Goal: Task Accomplishment & Management: Manage account settings

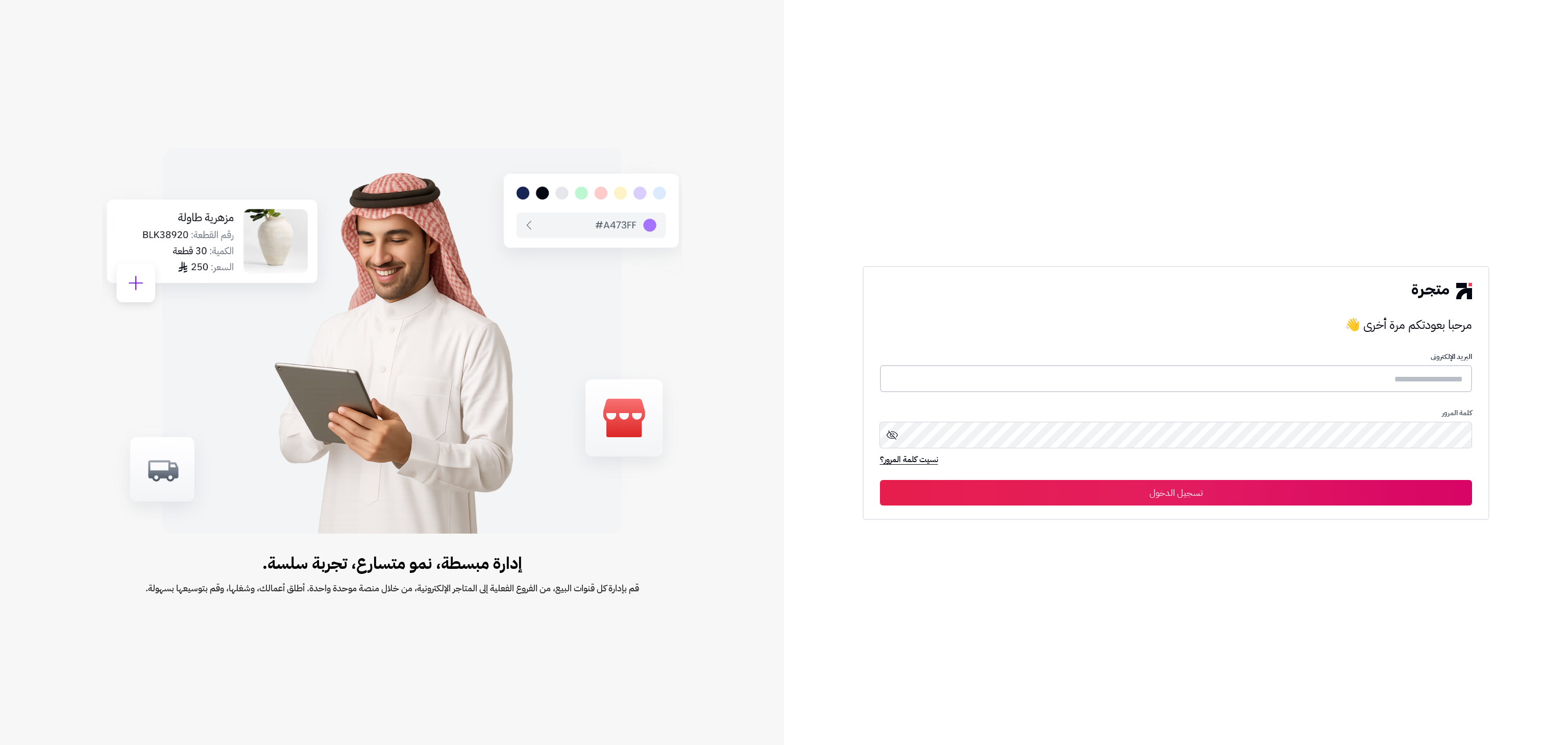
drag, startPoint x: 0, startPoint y: 0, endPoint x: 1224, endPoint y: 380, distance: 1281.6
click at [1224, 380] on input "text" at bounding box center [1177, 379] width 593 height 27
type input "**********"
click at [880, 479] on button "تسجيل الدخول" at bounding box center [1177, 492] width 593 height 26
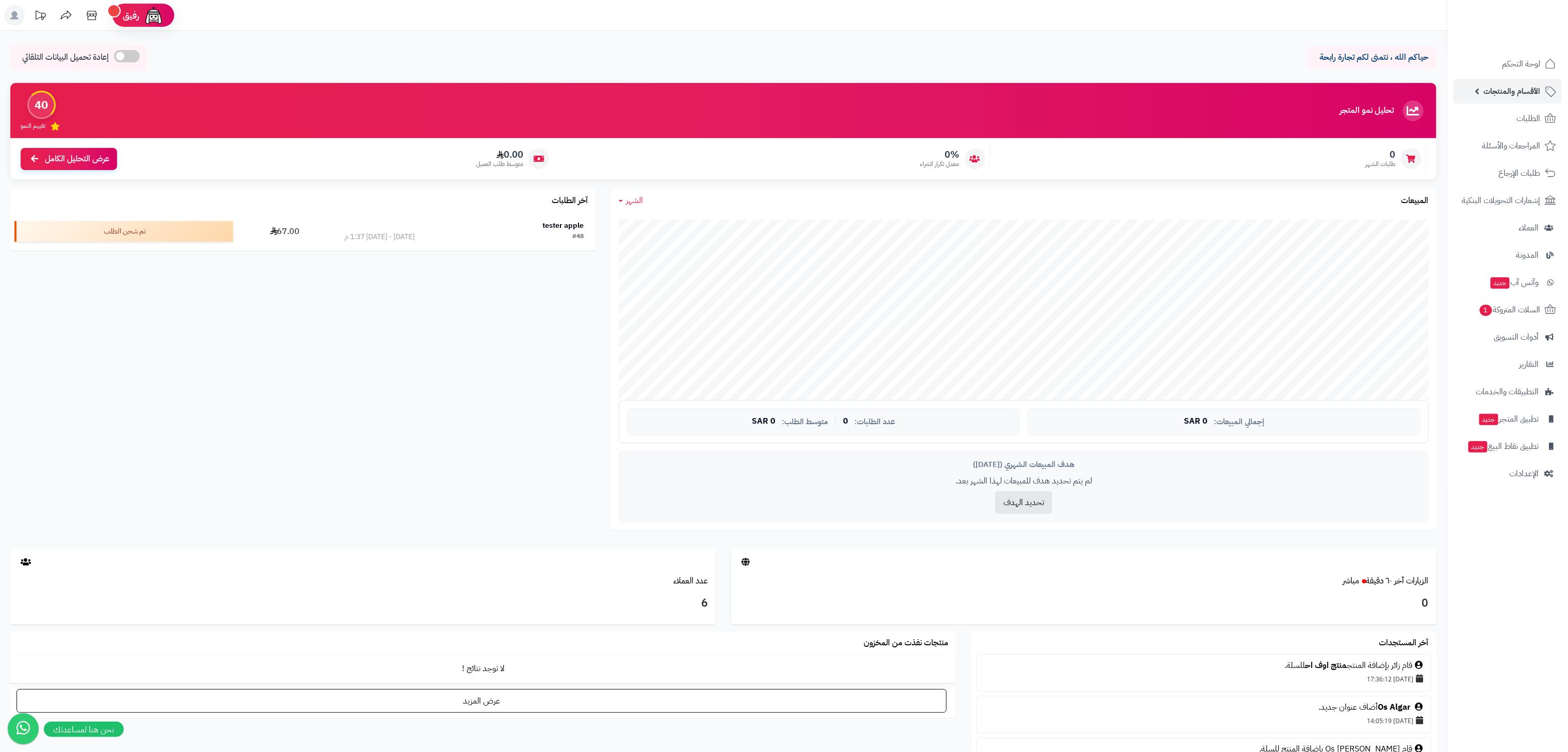
click at [1489, 97] on span "الأقسام والمنتجات" at bounding box center [1512, 91] width 57 height 14
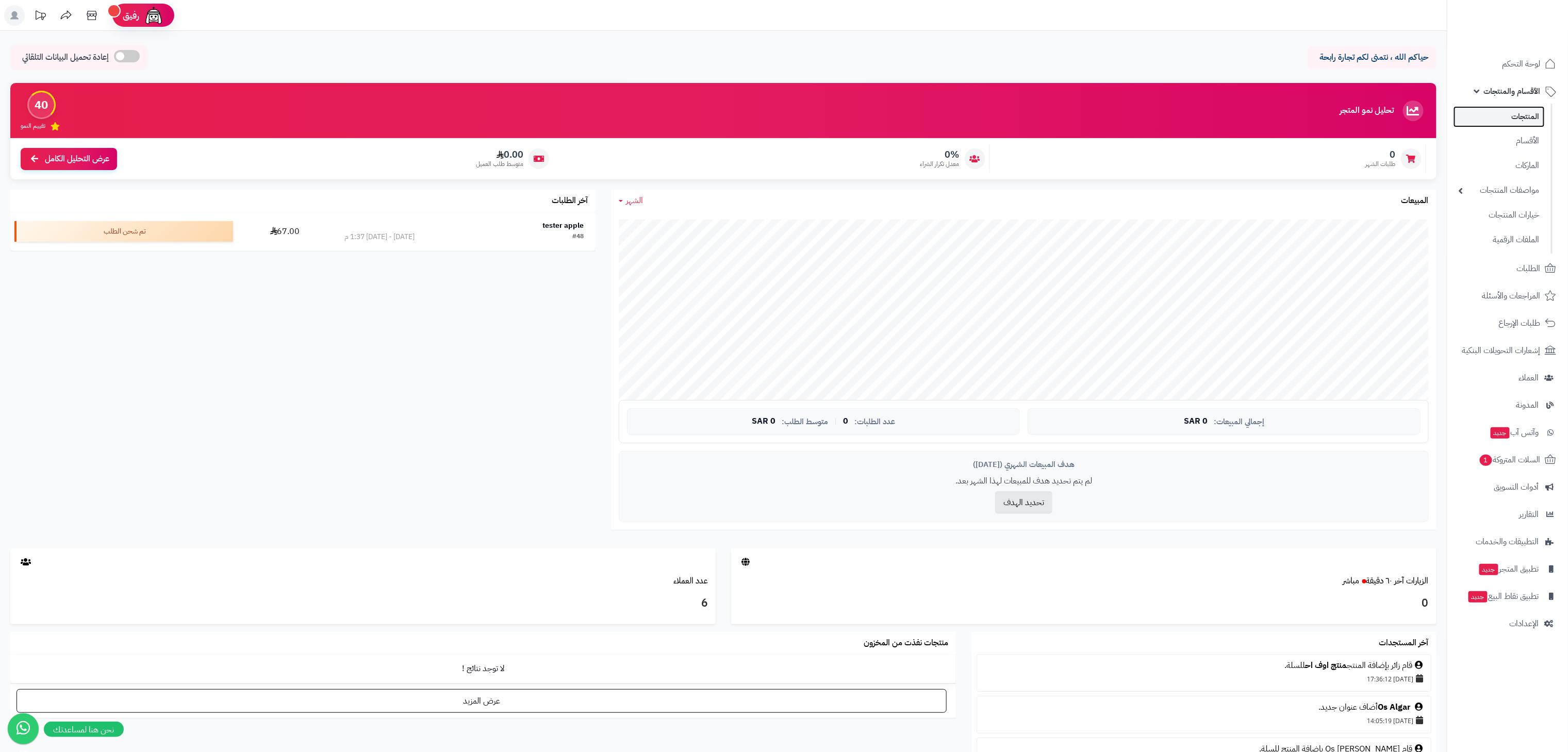
click at [1505, 114] on link "المنتجات" at bounding box center [1499, 117] width 91 height 21
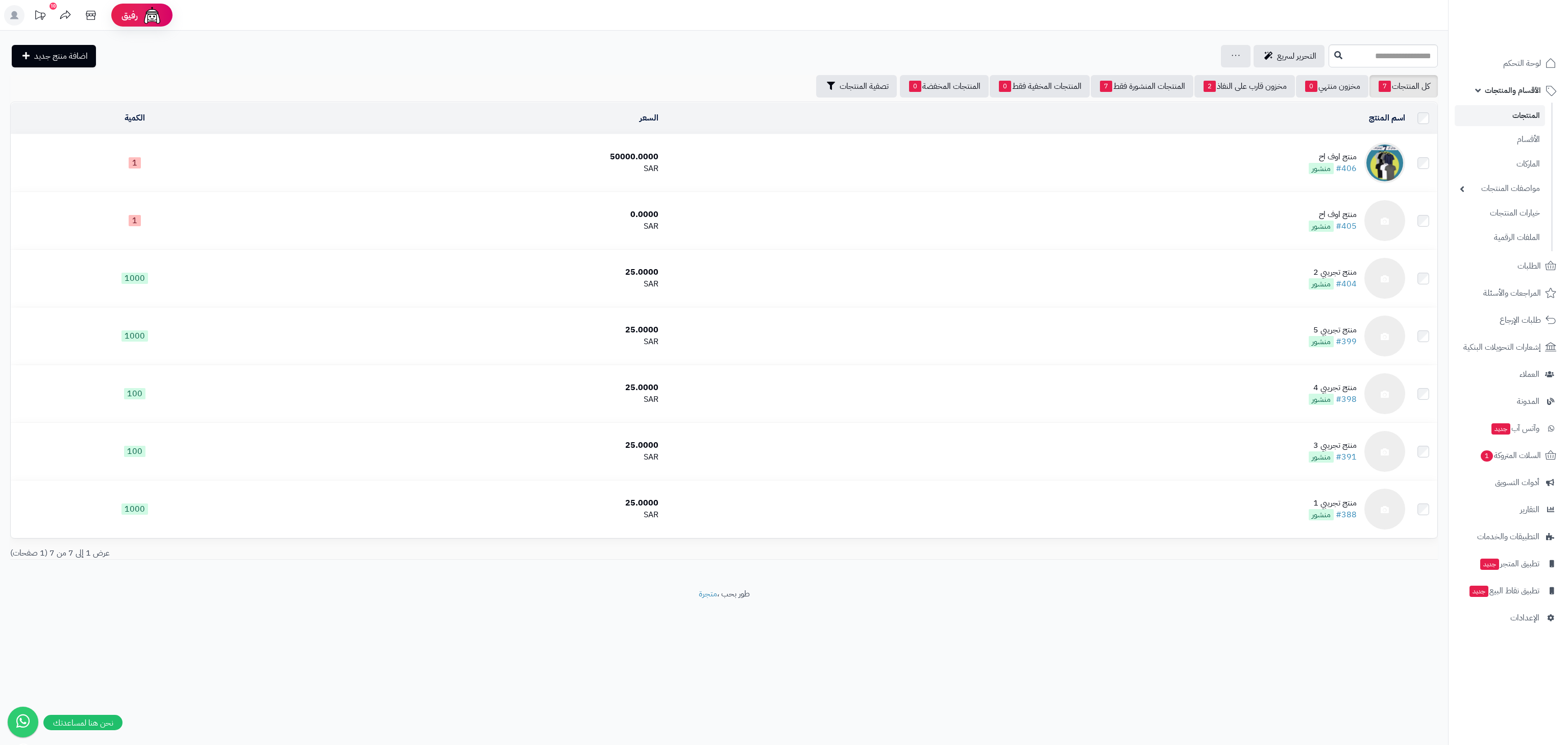
click at [1213, 157] on td "منتج اوف اح #406 منشور" at bounding box center [1036, 163] width 747 height 58
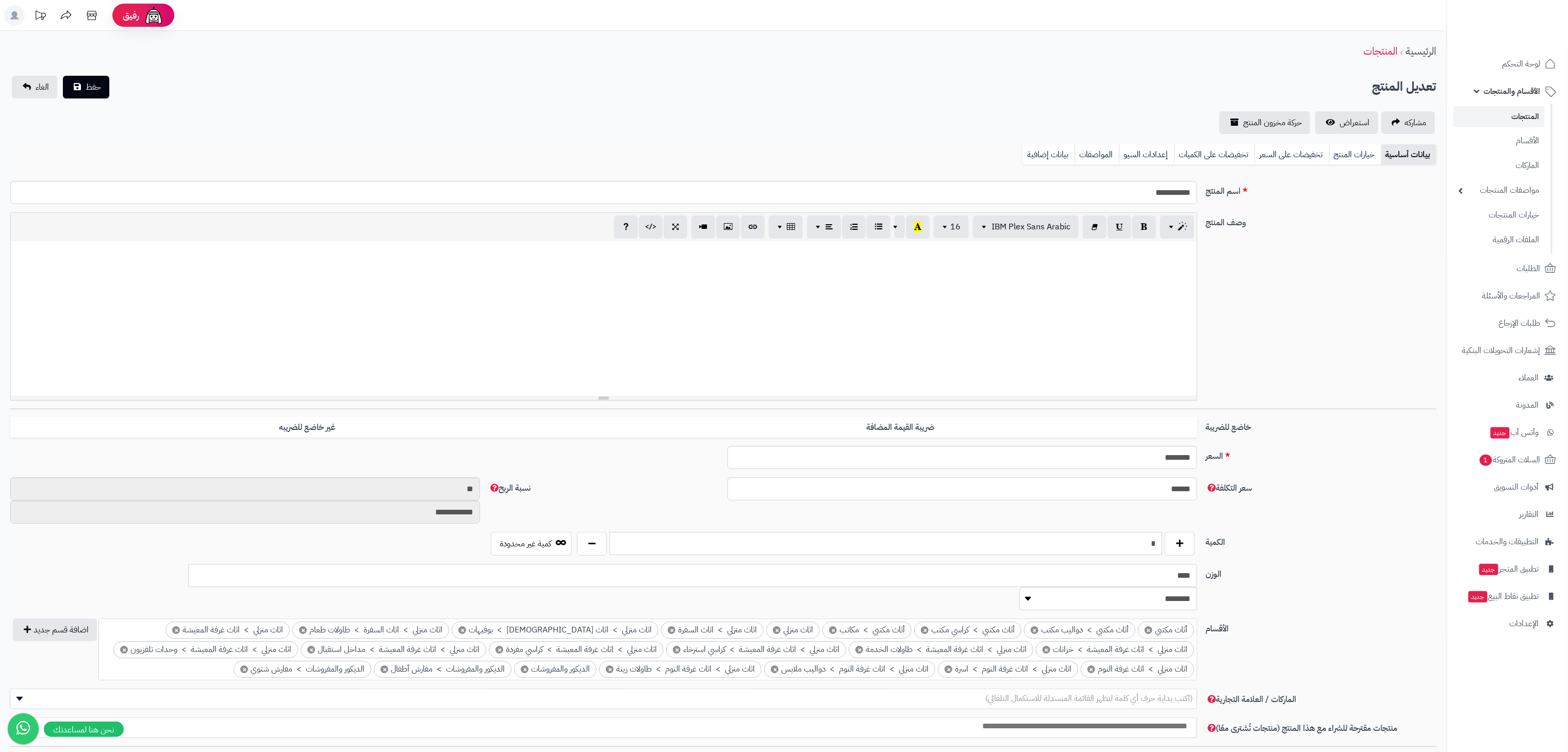
scroll to position [0, 16]
click at [1082, 87] on div "تعديل المنتج حفظ الغاء" at bounding box center [723, 87] width 1426 height 23
